Goal: Task Accomplishment & Management: Use online tool/utility

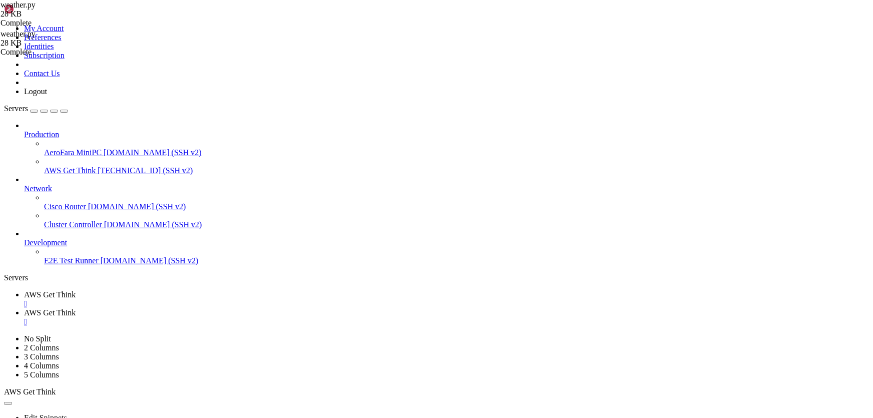
scroll to position [1063, 0]
click at [76, 290] on span "AWS Get Think" at bounding box center [50, 294] width 52 height 9
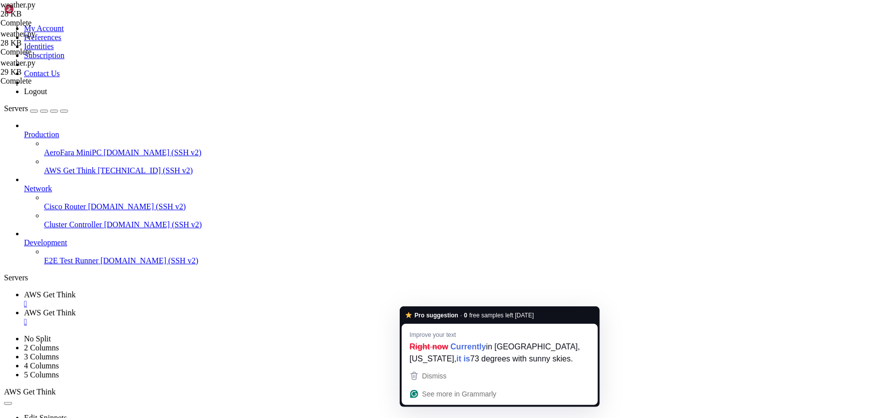
click at [420, 370] on div "Dismiss" at bounding box center [433, 375] width 27 height 15
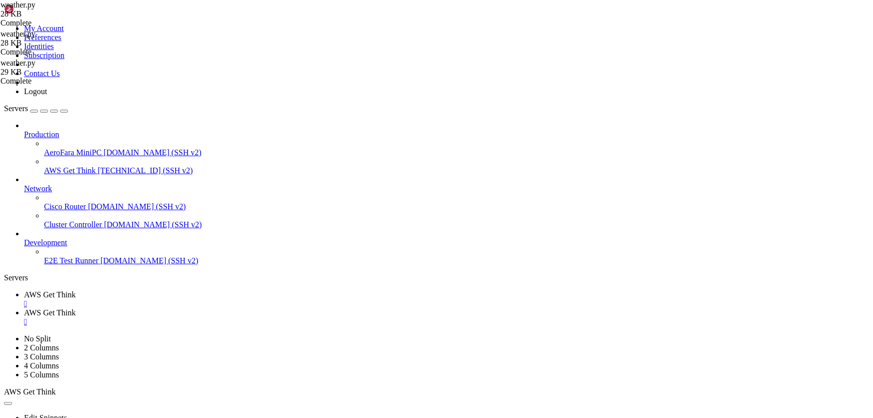
click at [198, 299] on div "" at bounding box center [446, 303] width 845 height 9
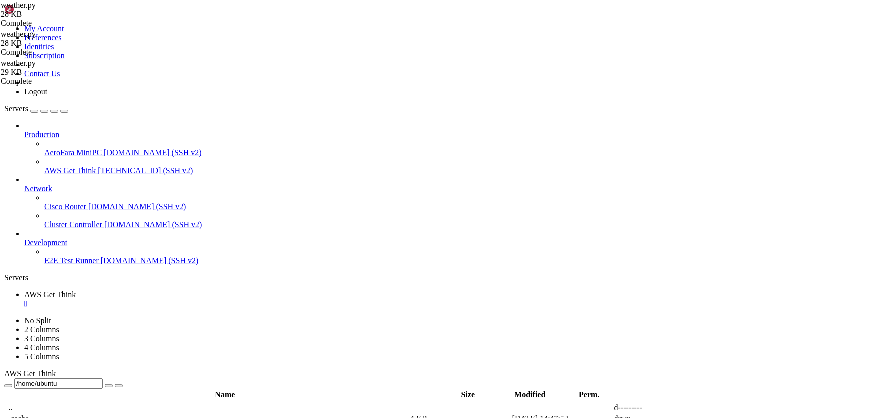
click at [198, 299] on div "" at bounding box center [446, 303] width 845 height 9
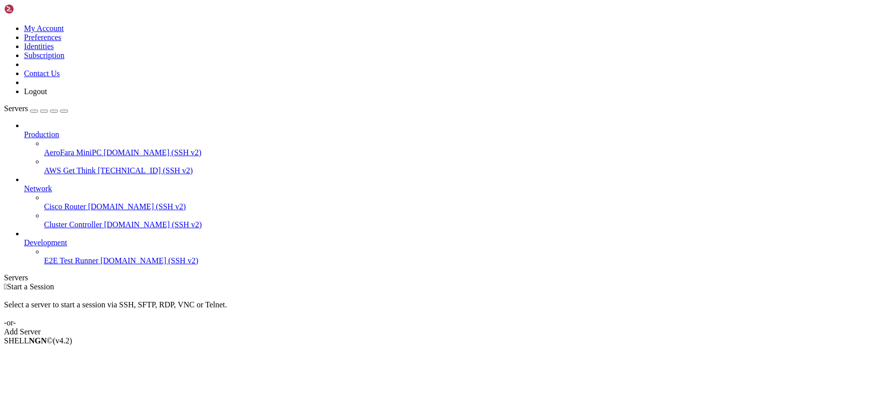
click at [104, 148] on span "[DOMAIN_NAME] (SSH v2)" at bounding box center [153, 152] width 98 height 9
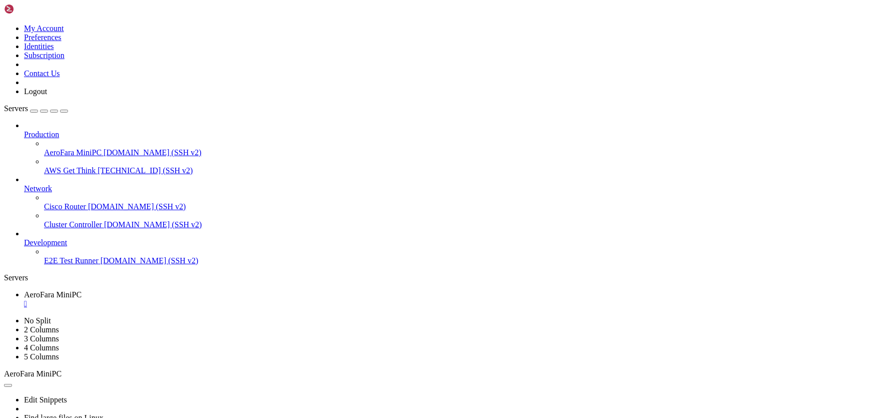
scroll to position [4440, 0]
click at [64, 111] on icon "button" at bounding box center [64, 111] width 0 height 0
